Goal: Task Accomplishment & Management: Use online tool/utility

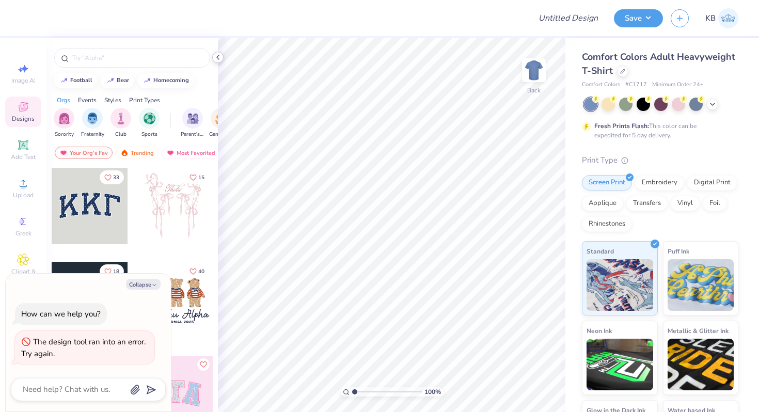
click at [217, 59] on icon at bounding box center [218, 57] width 8 height 8
type textarea "x"
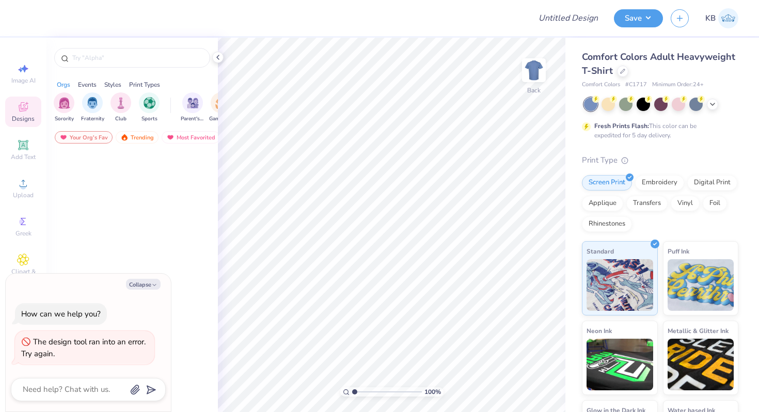
type textarea "x"
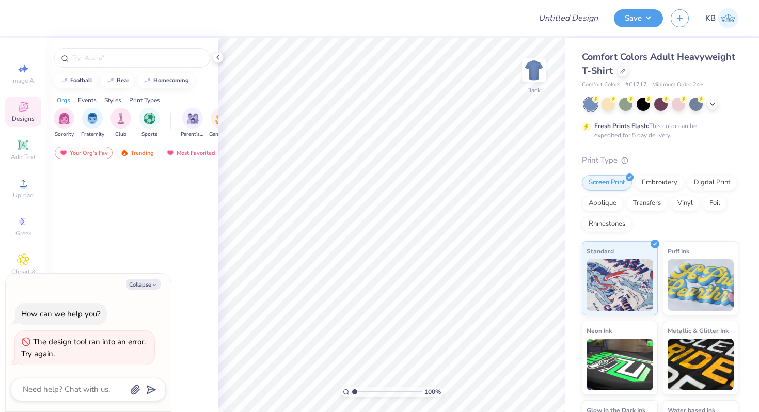
type textarea "x"
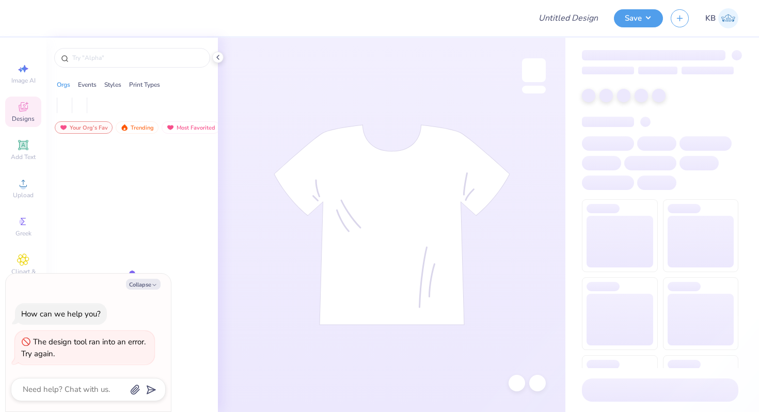
type textarea "x"
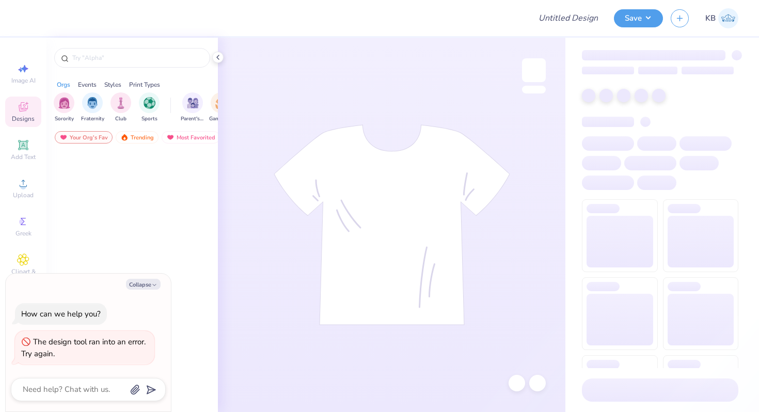
type textarea "x"
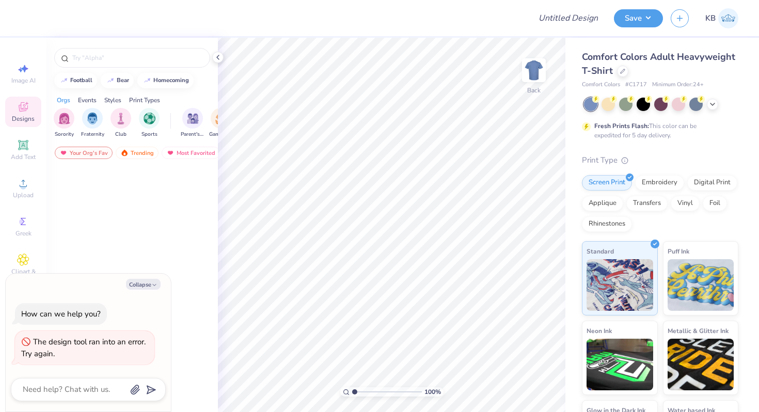
type textarea "x"
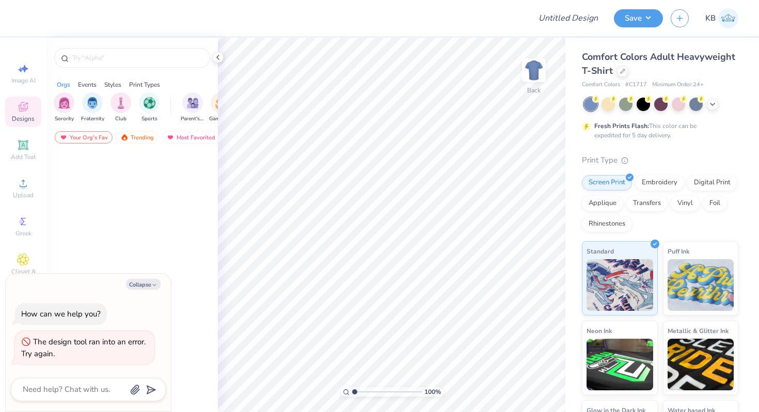
type textarea "x"
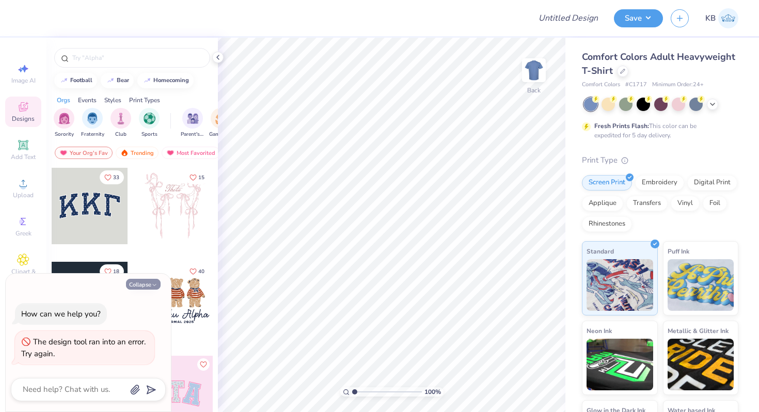
click at [151, 284] on icon "button" at bounding box center [154, 285] width 6 height 6
type textarea "x"
